Goal: Book appointment/travel/reservation

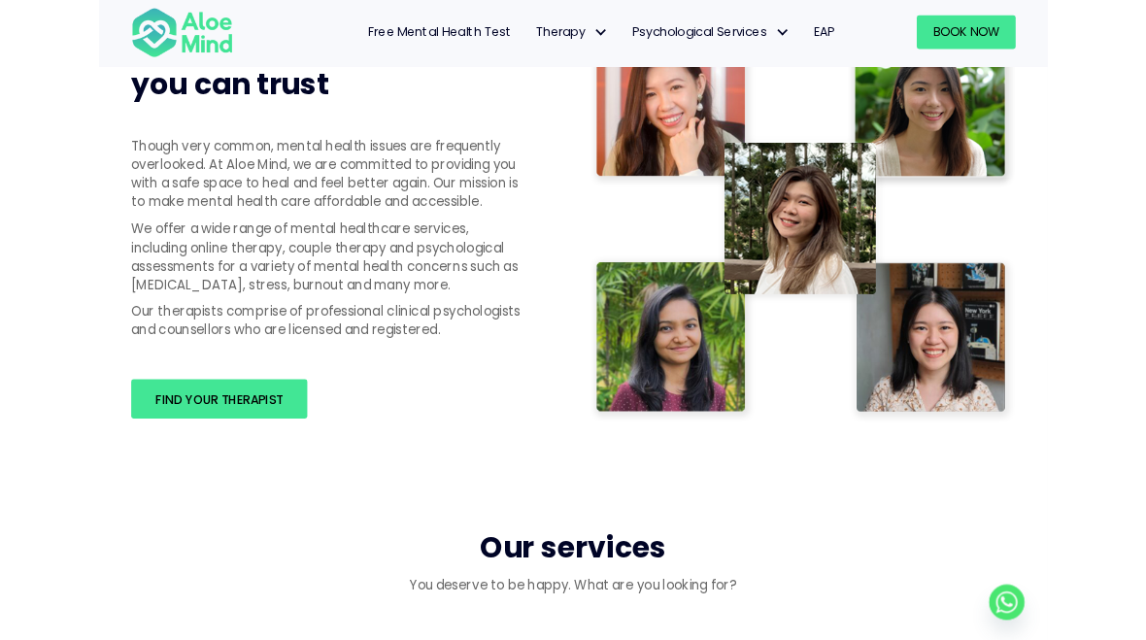
scroll to position [1012, 0]
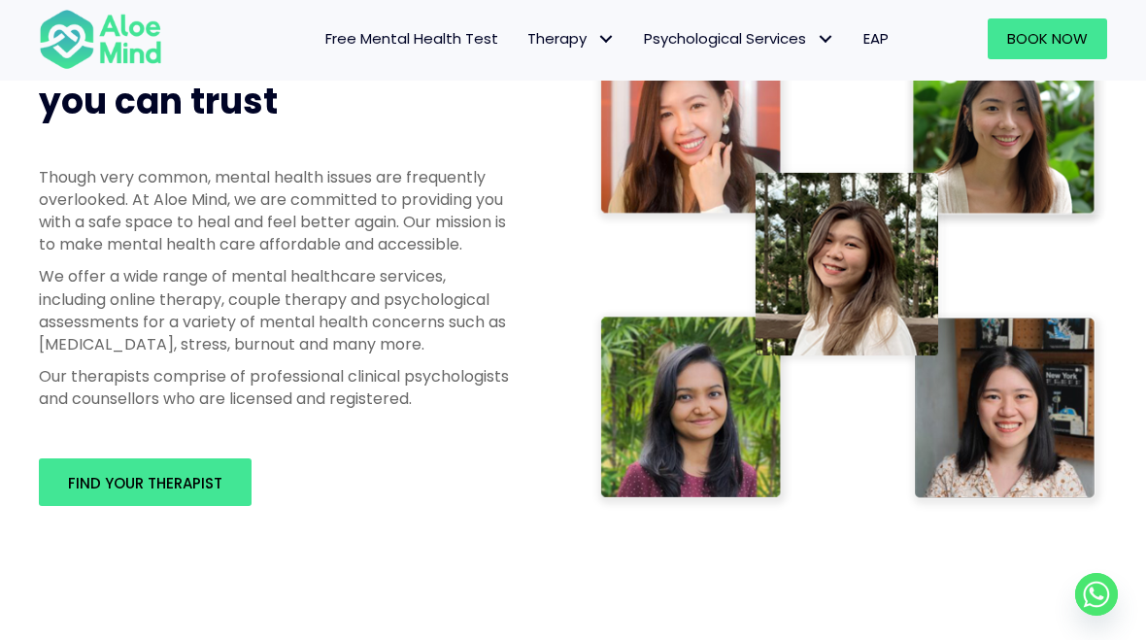
click at [195, 487] on span "Find your therapist" at bounding box center [145, 483] width 154 height 20
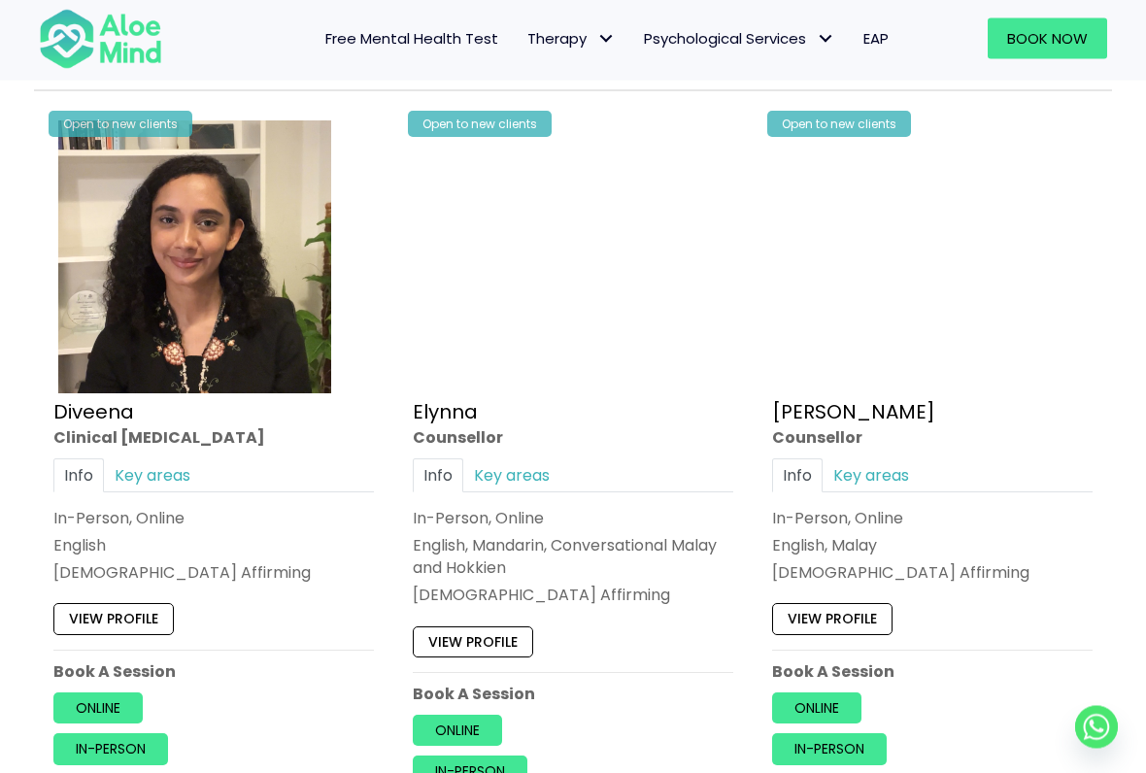
scroll to position [1746, 0]
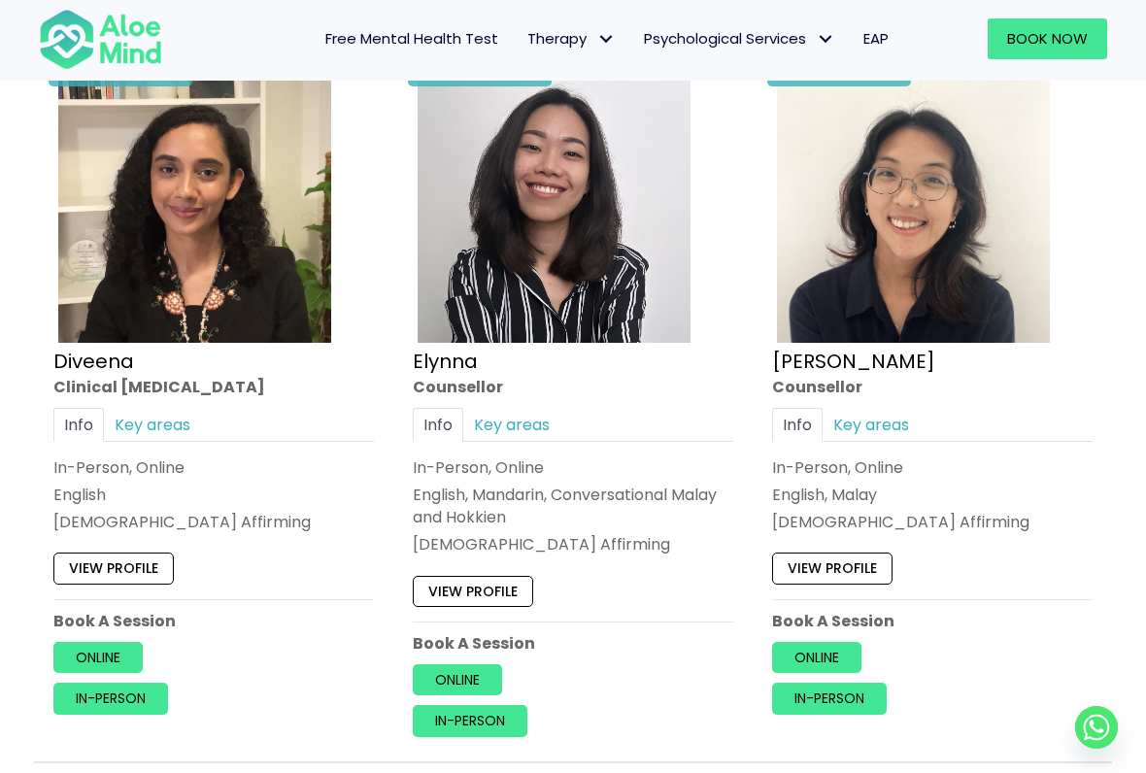
click at [255, 319] on img at bounding box center [194, 206] width 273 height 273
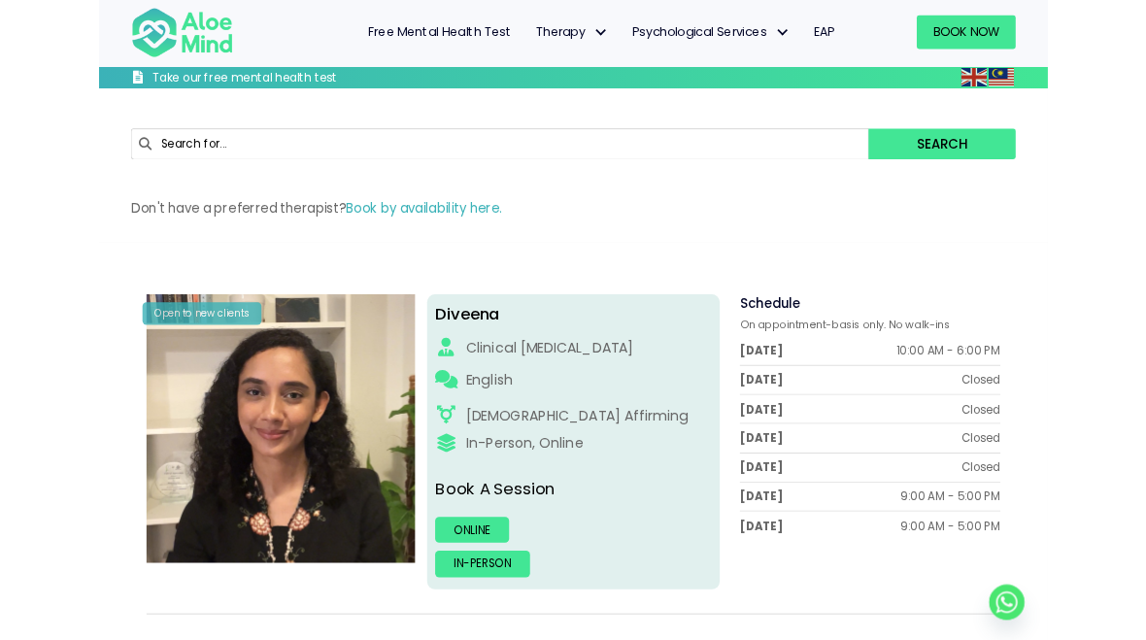
scroll to position [187, 0]
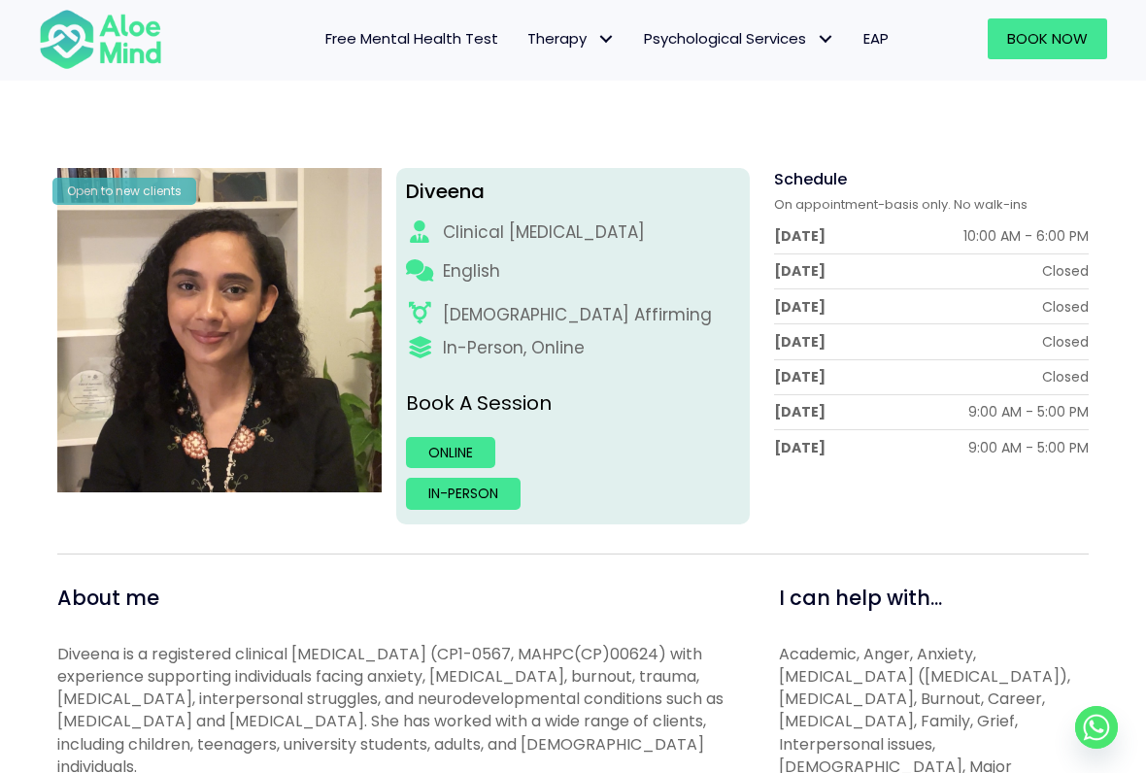
click at [497, 492] on link "In-person" at bounding box center [463, 493] width 115 height 31
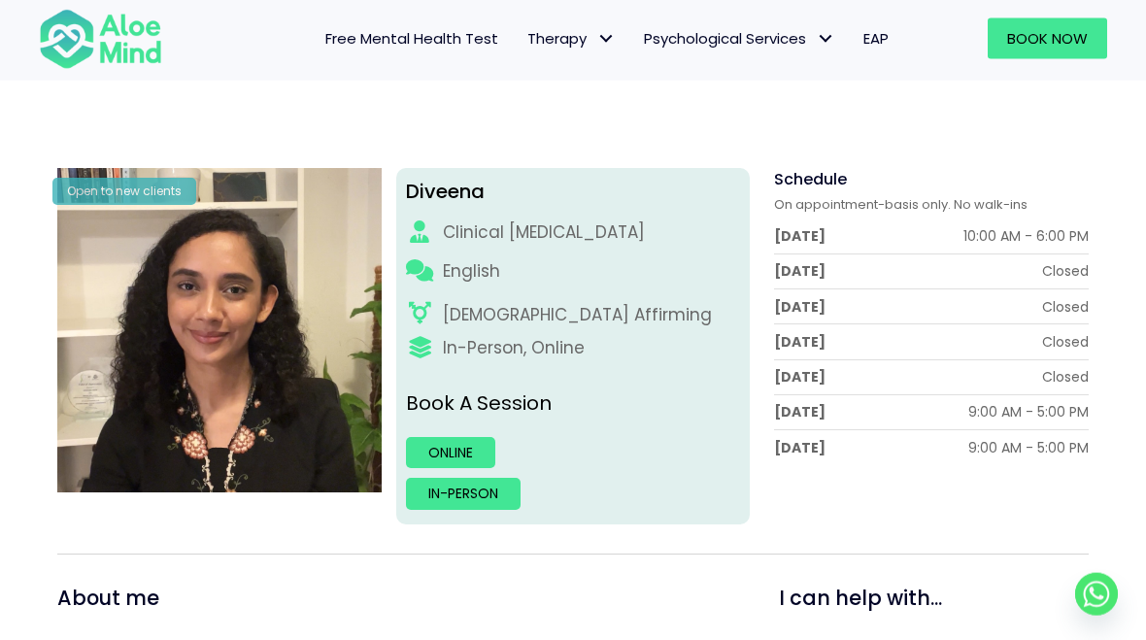
scroll to position [242, 0]
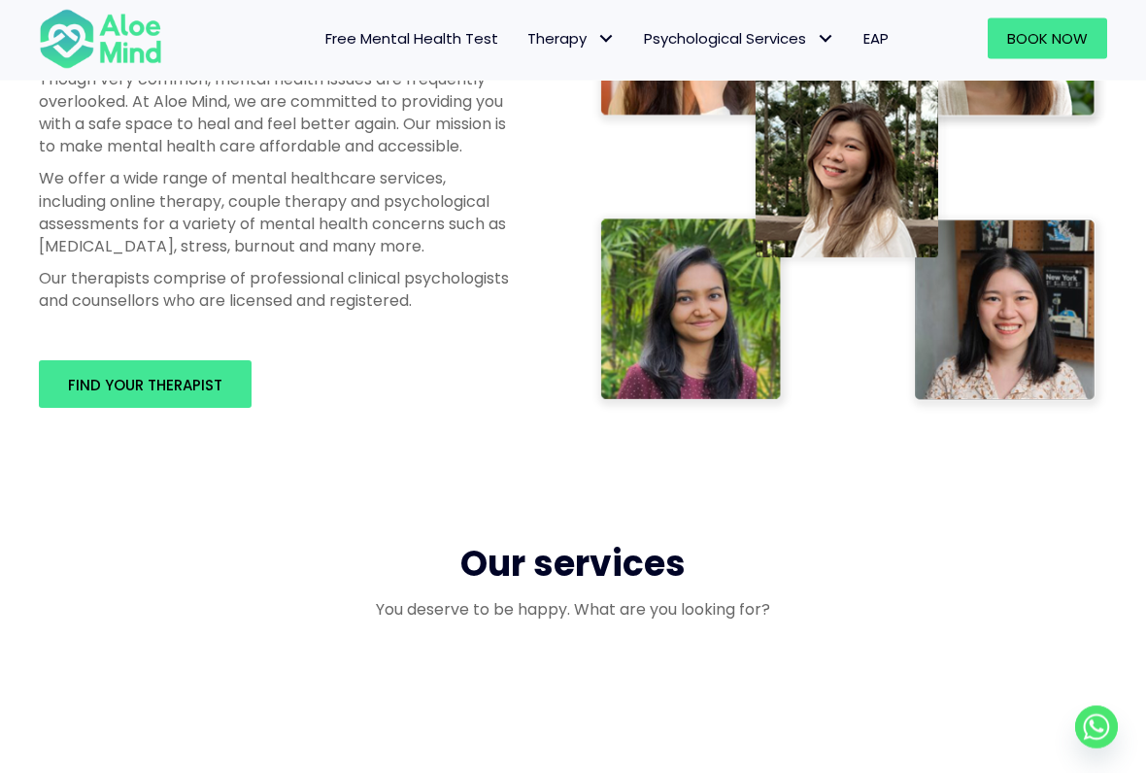
scroll to position [1110, 0]
click at [164, 370] on link "Find your therapist" at bounding box center [145, 384] width 213 height 48
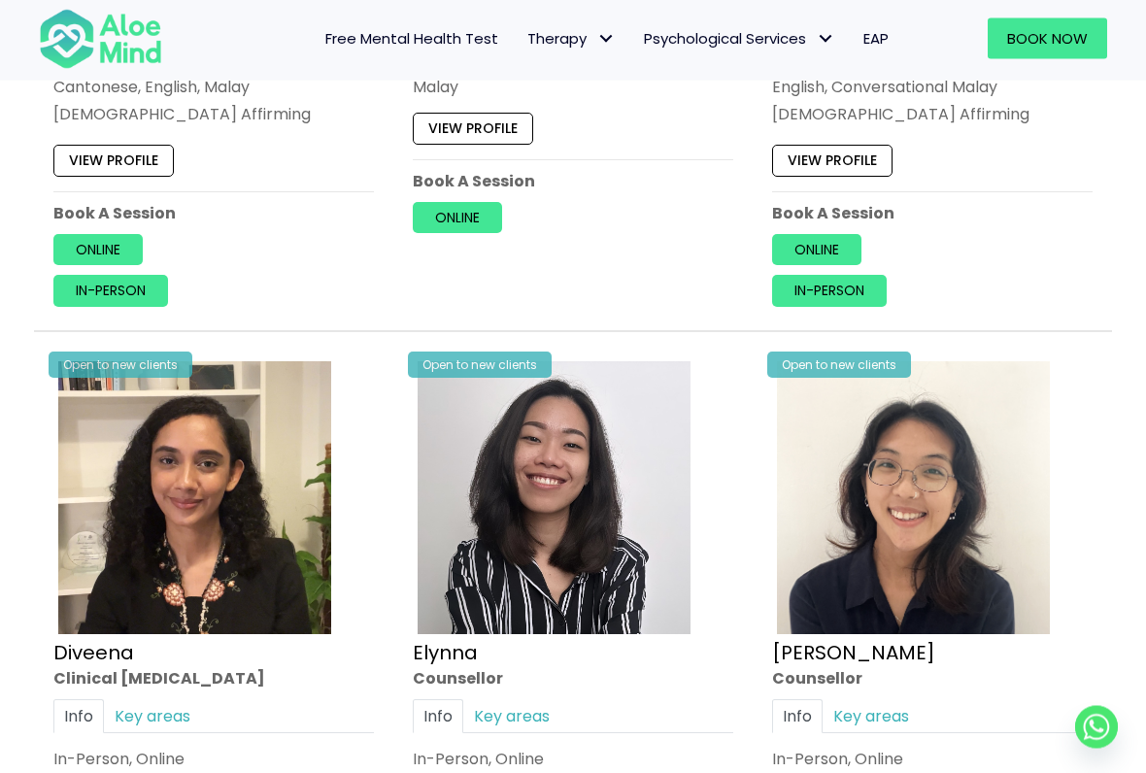
scroll to position [1612, 0]
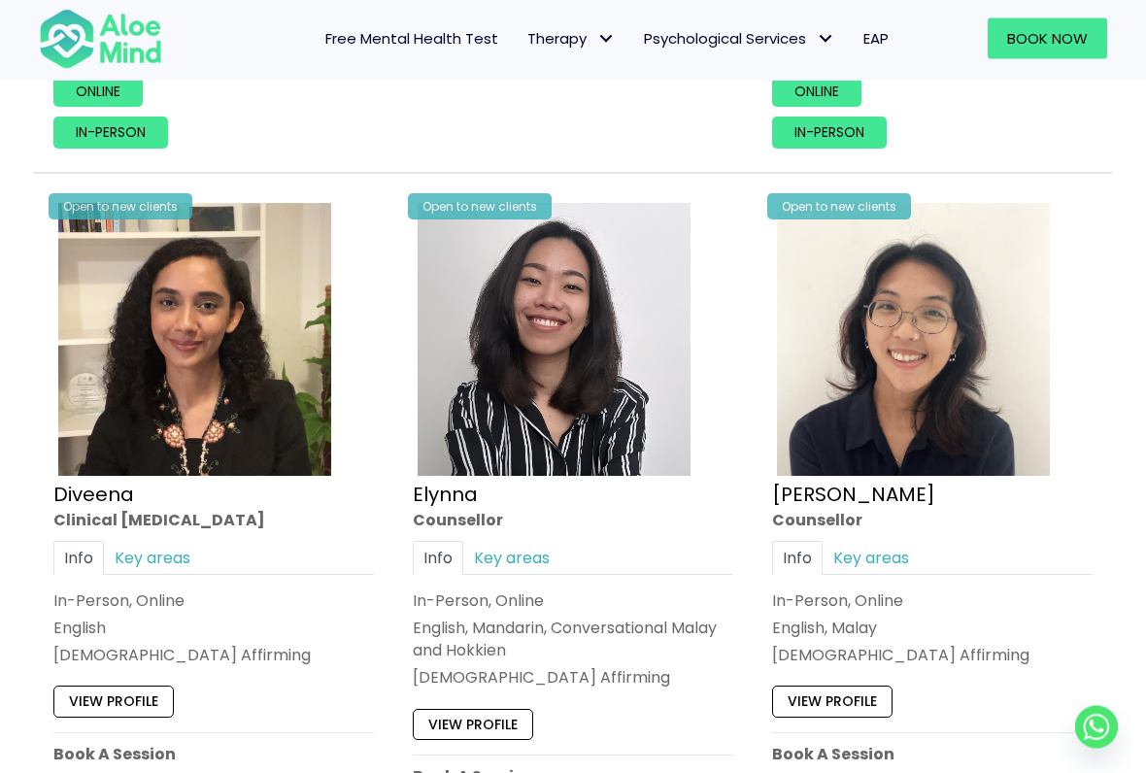
click at [211, 403] on img at bounding box center [194, 340] width 273 height 273
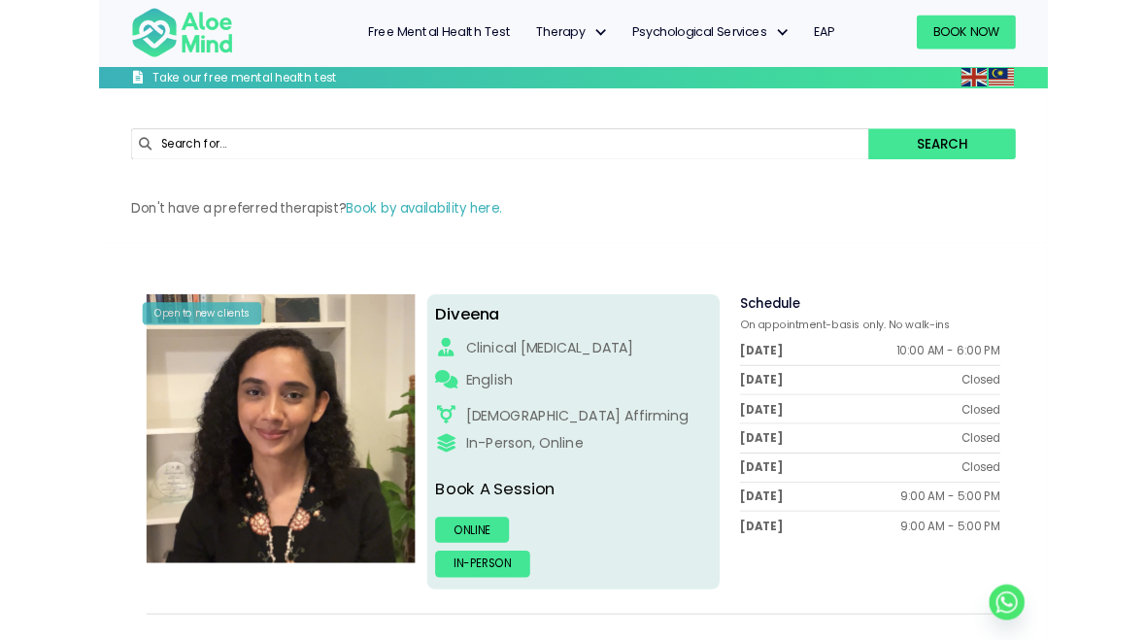
scroll to position [105, 0]
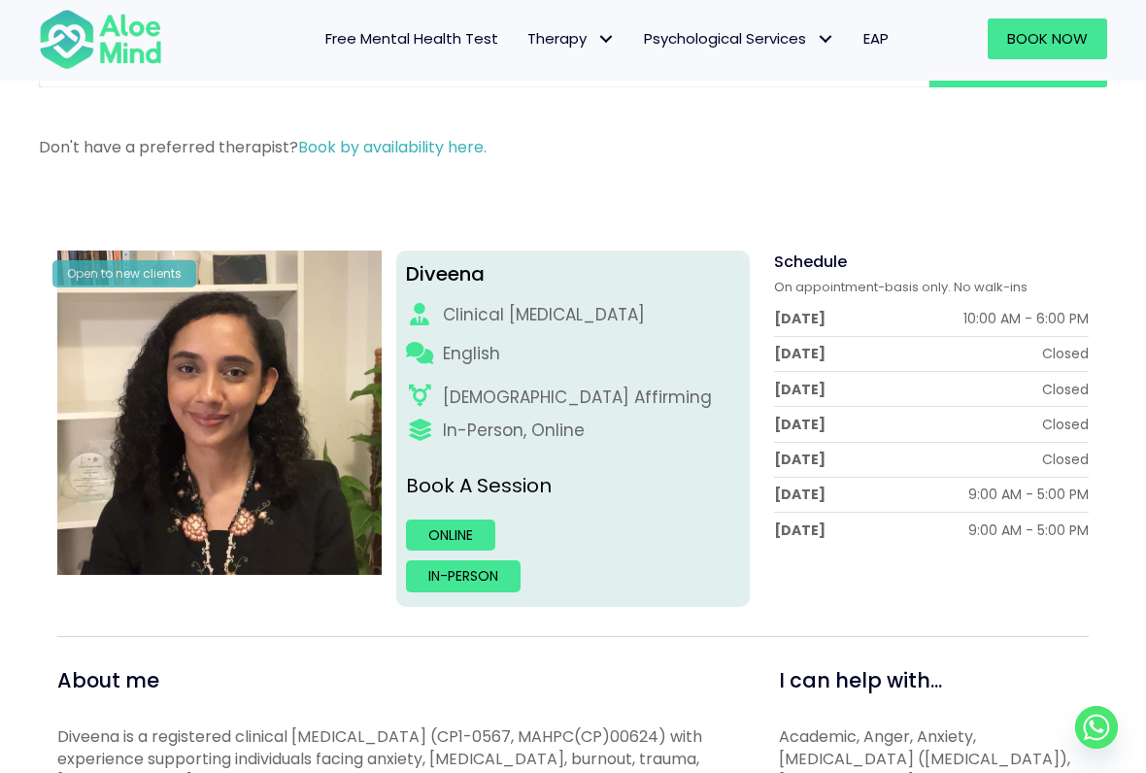
click at [429, 561] on link "In-person" at bounding box center [463, 575] width 115 height 31
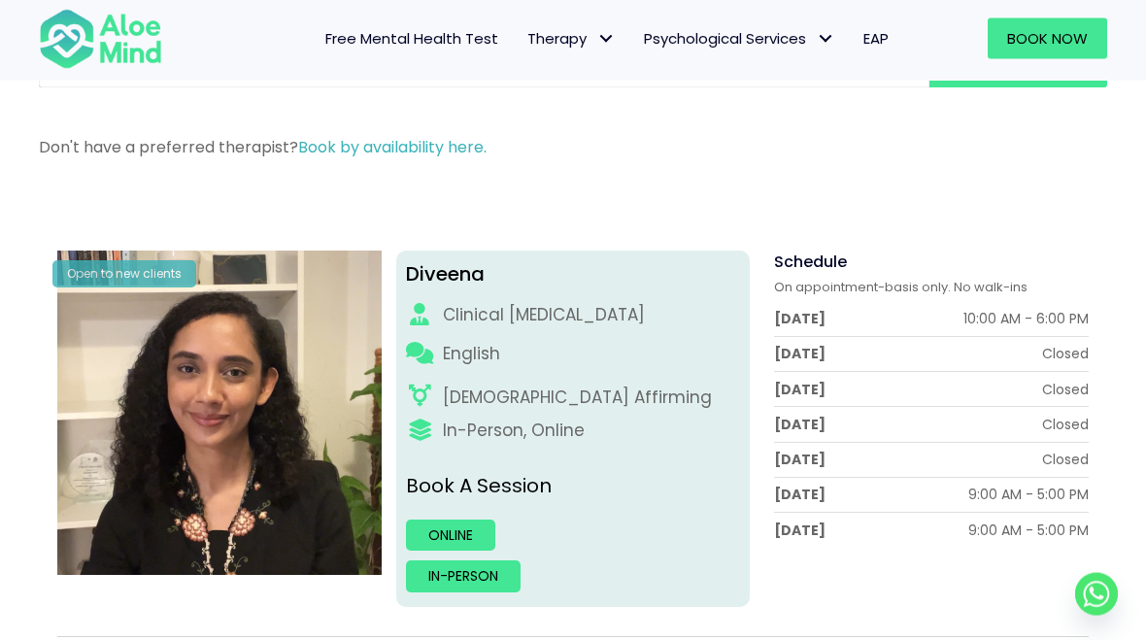
scroll to position [159, 0]
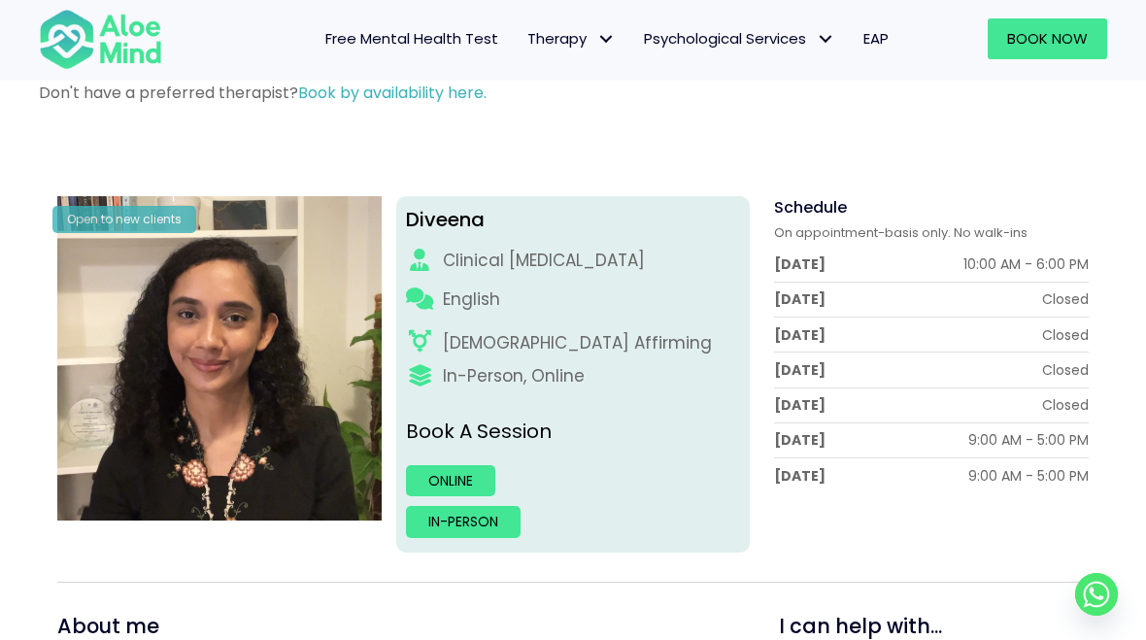
click at [435, 507] on link "In-person" at bounding box center [463, 521] width 115 height 31
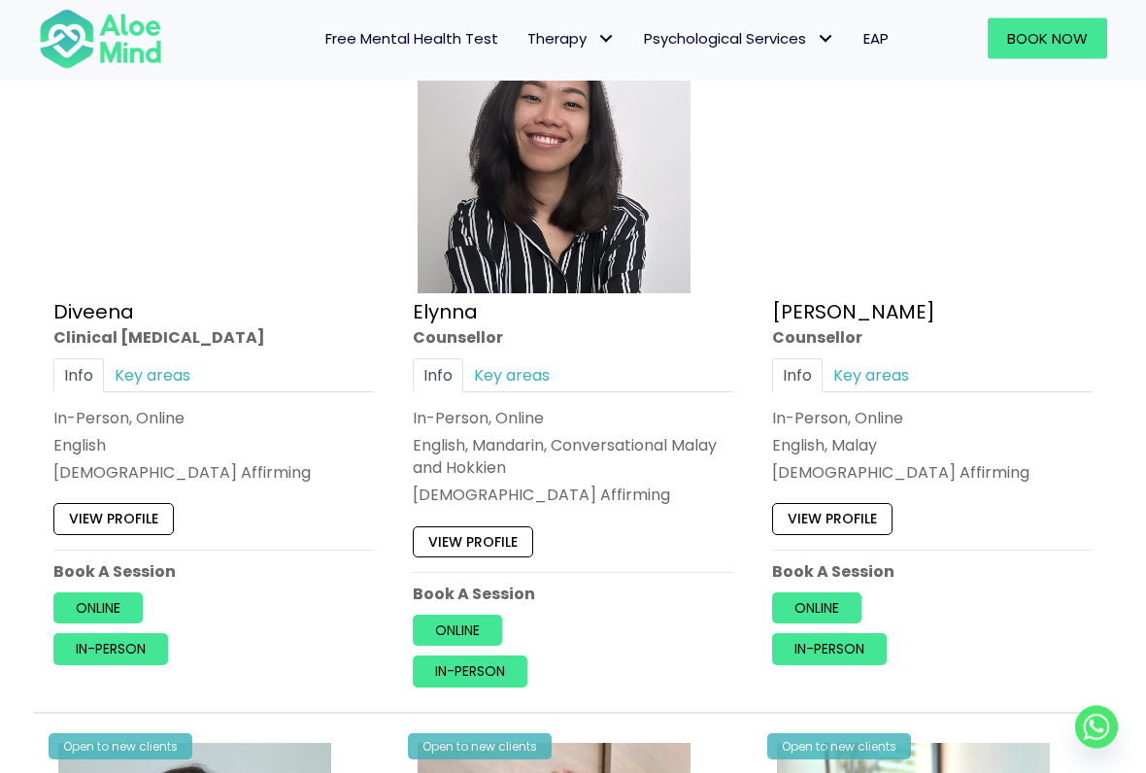
scroll to position [1798, 0]
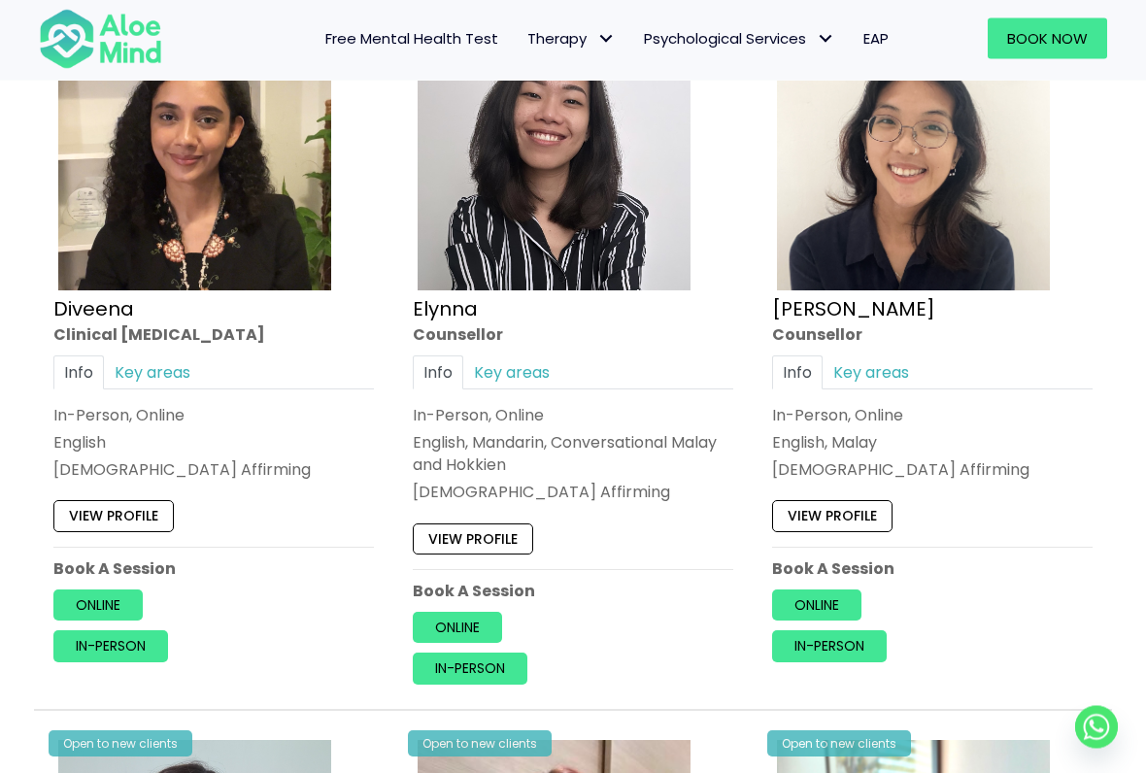
click at [825, 633] on link "In-person" at bounding box center [829, 646] width 115 height 31
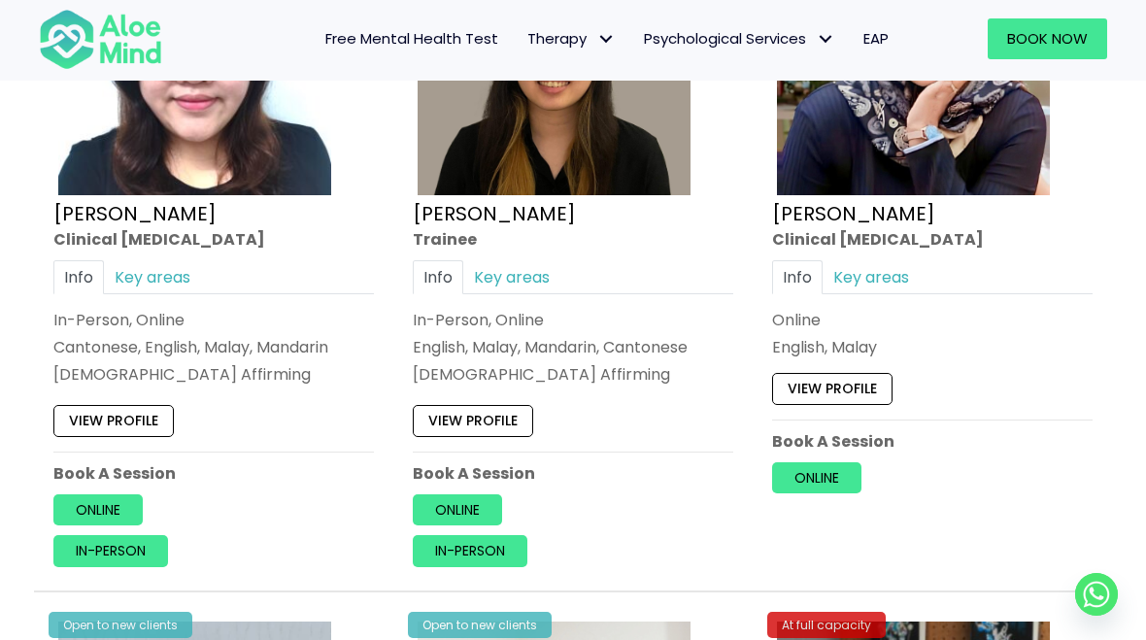
scroll to position [5410, 0]
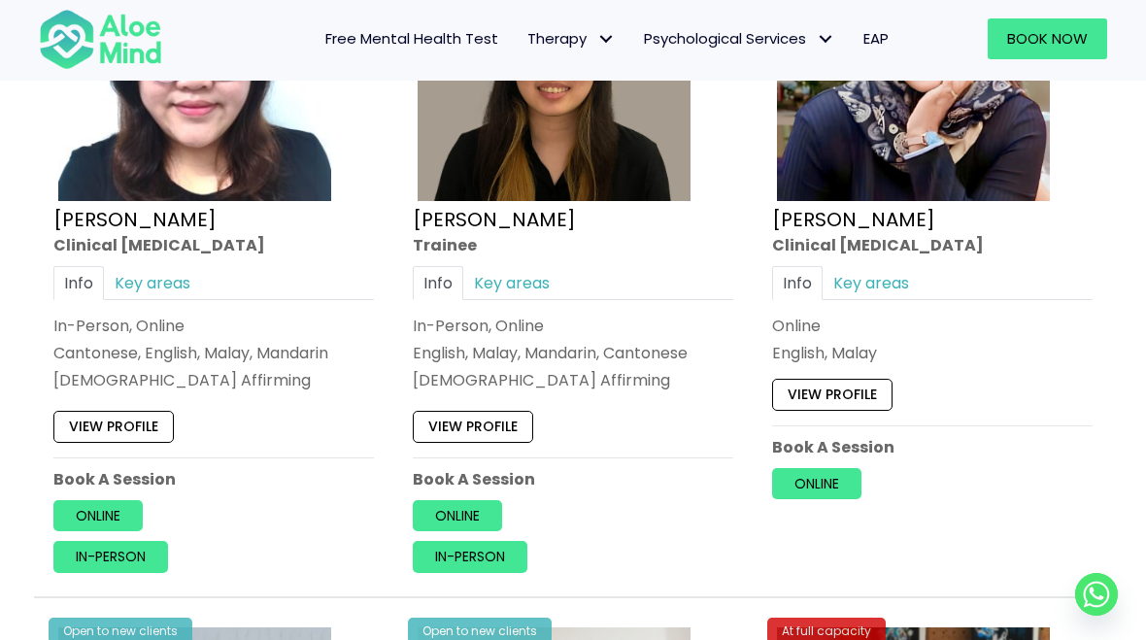
click at [449, 514] on link "Online" at bounding box center [457, 515] width 89 height 31
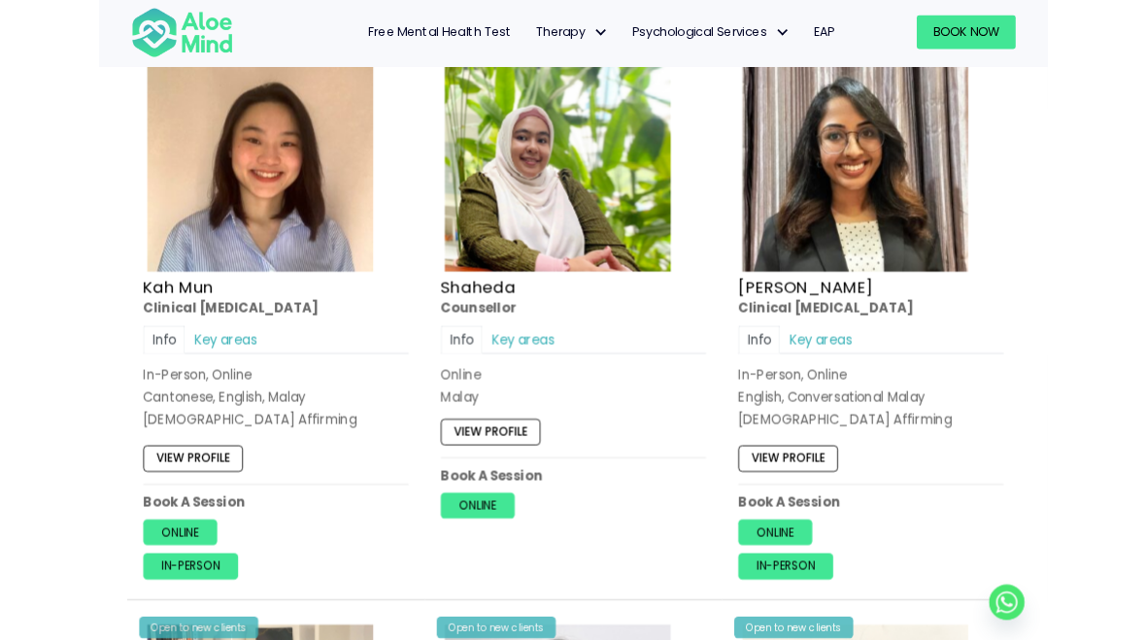
scroll to position [1061, 0]
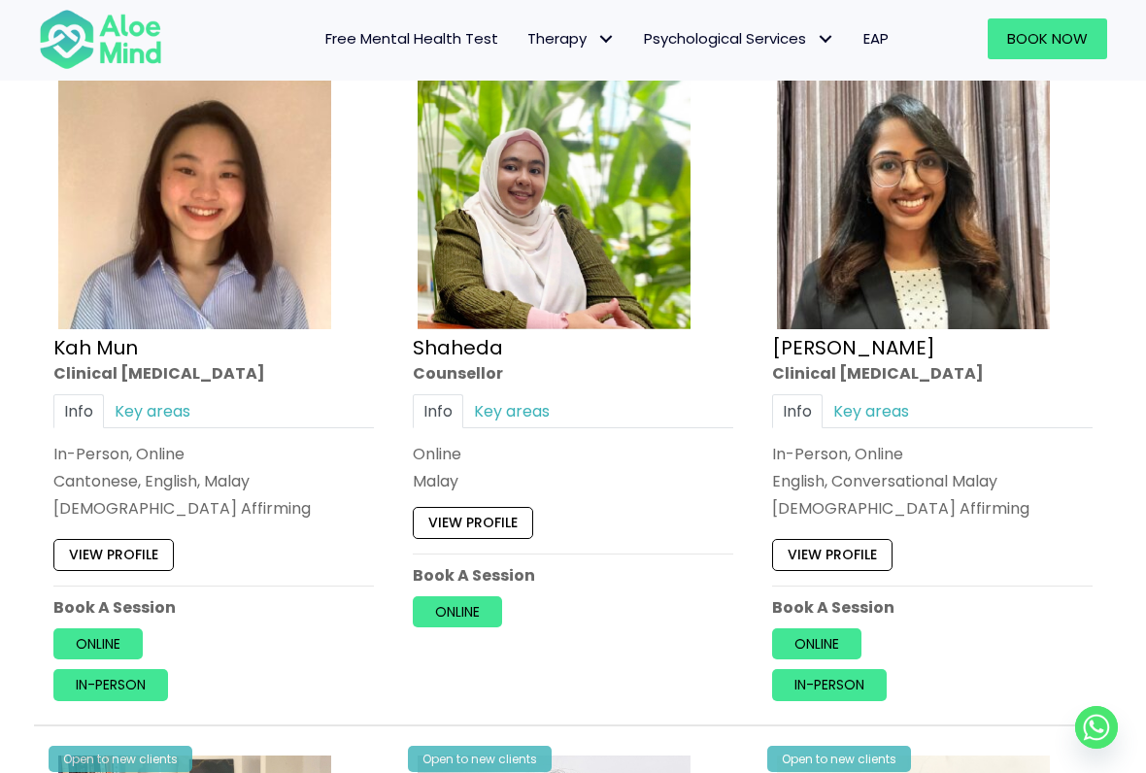
click at [825, 639] on link "In-person" at bounding box center [829, 684] width 115 height 31
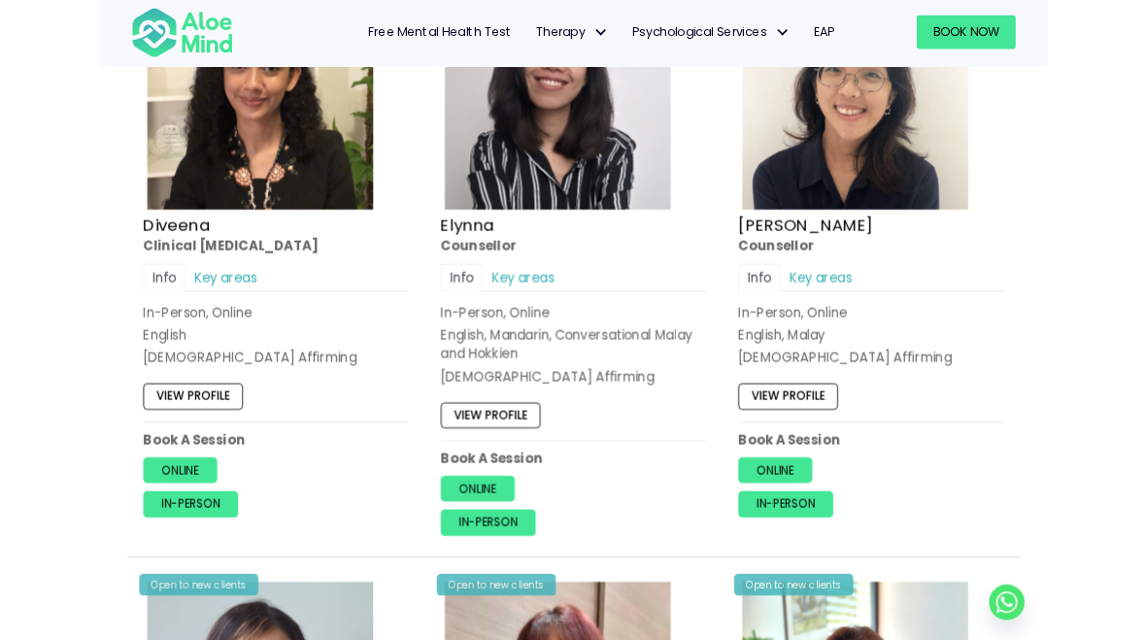
scroll to position [1827, 0]
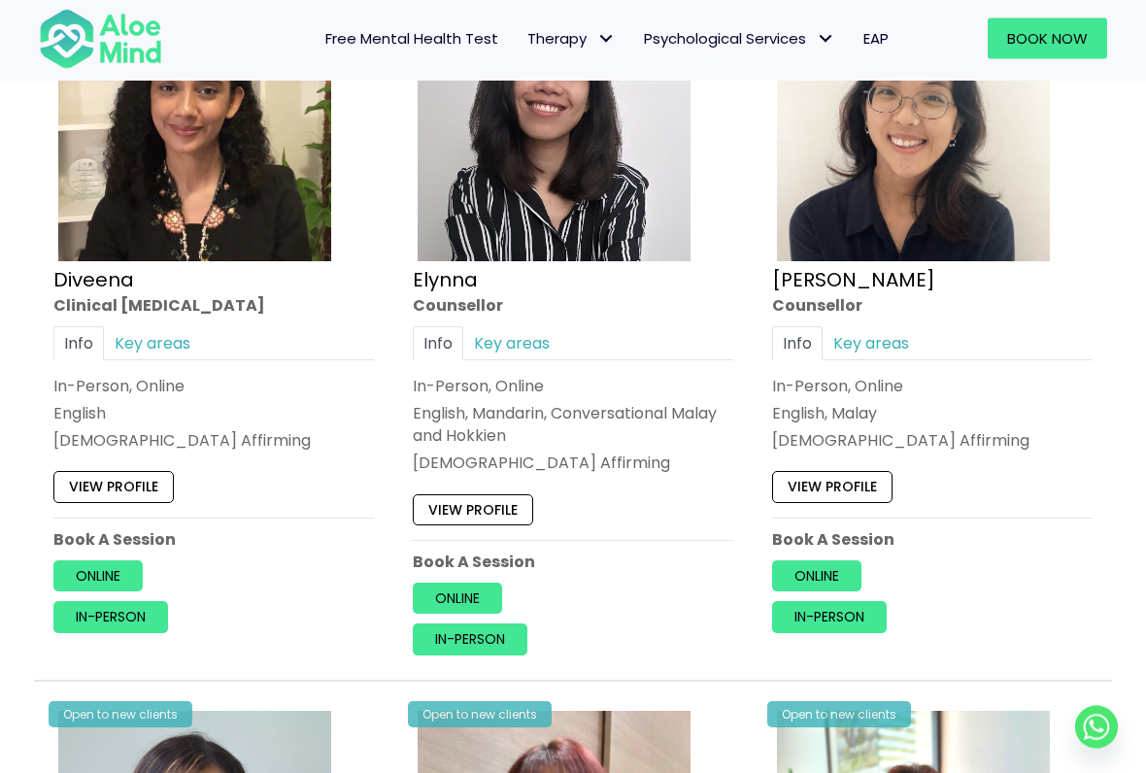
click at [111, 603] on link "In-person" at bounding box center [110, 617] width 115 height 31
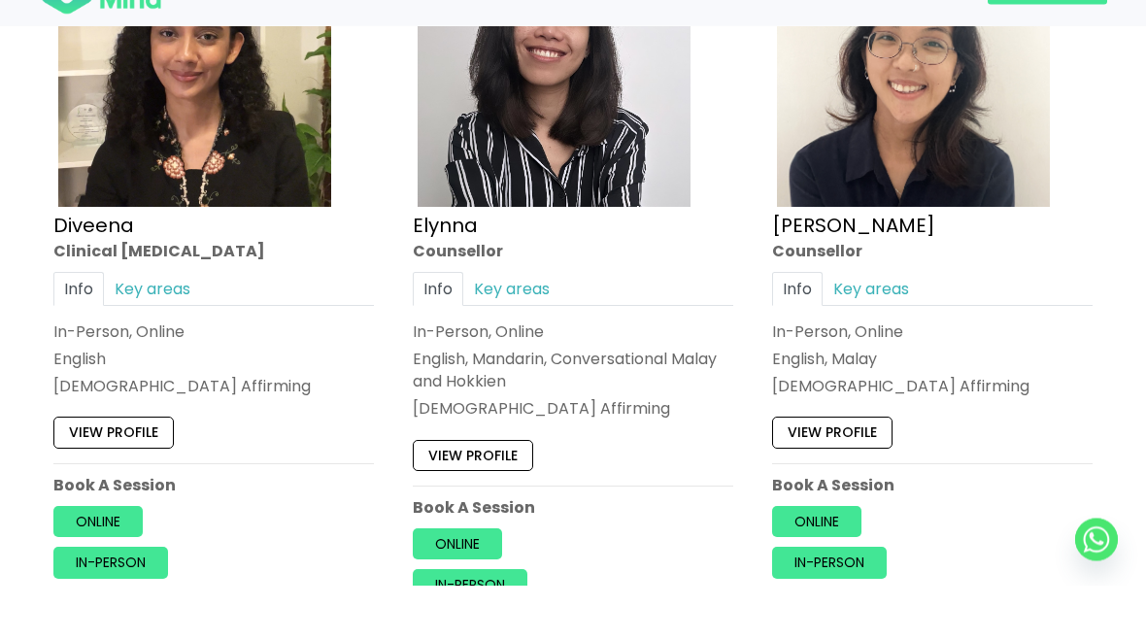
scroll to position [1882, 0]
